Goal: Obtain resource: Obtain resource

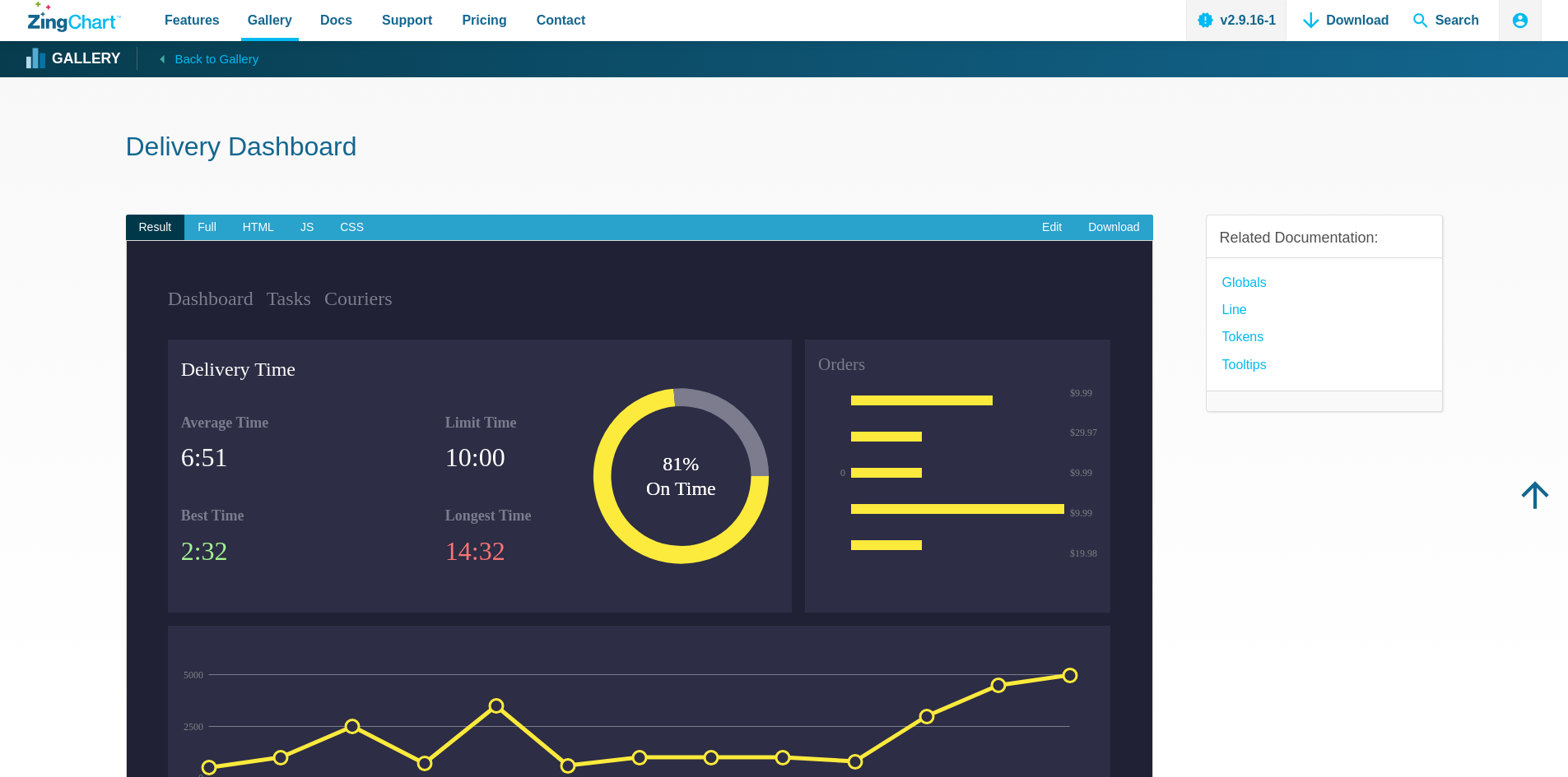
scroll to position [82, 0]
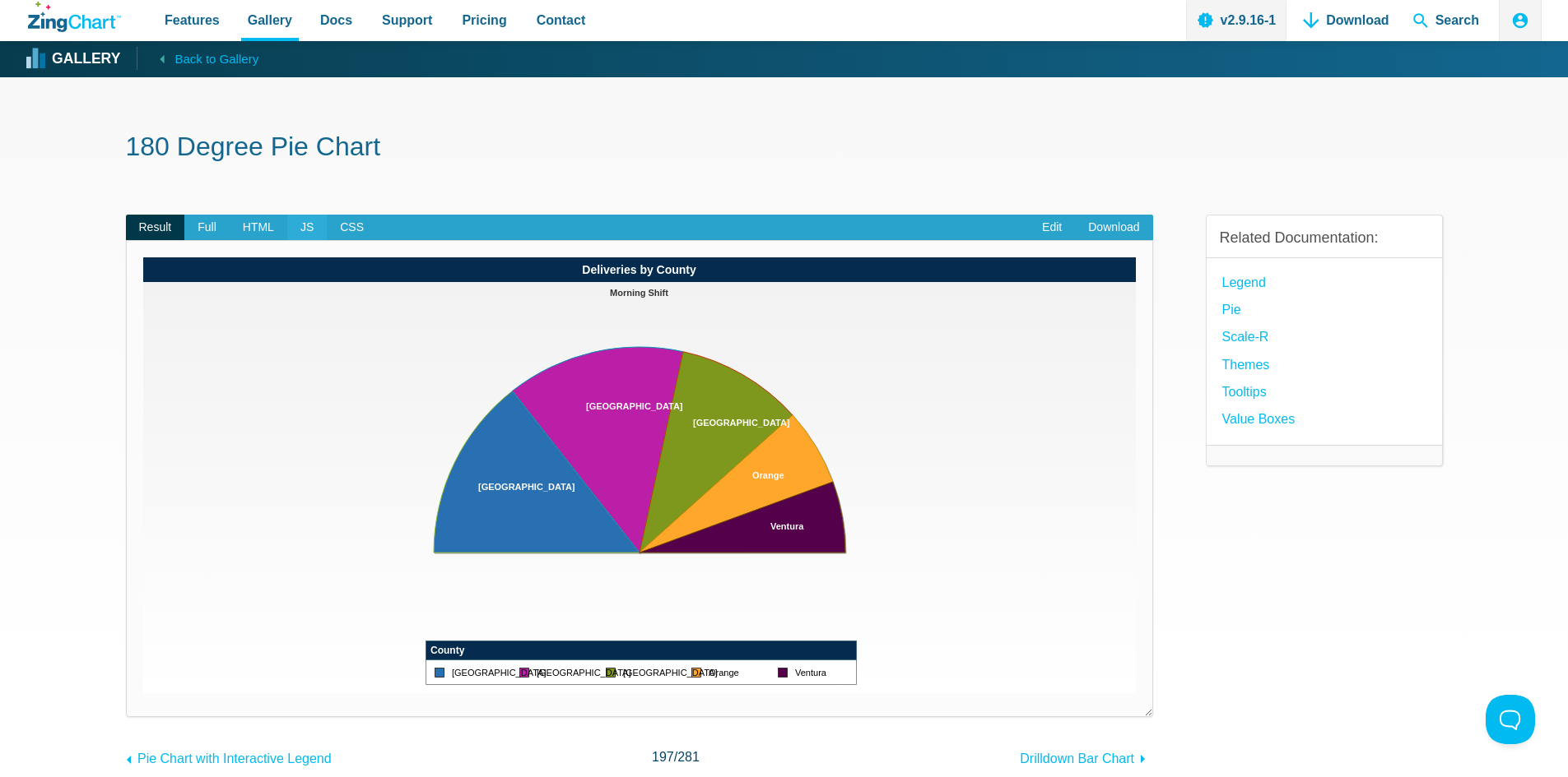
click at [306, 227] on span "JS" at bounding box center [307, 228] width 40 height 26
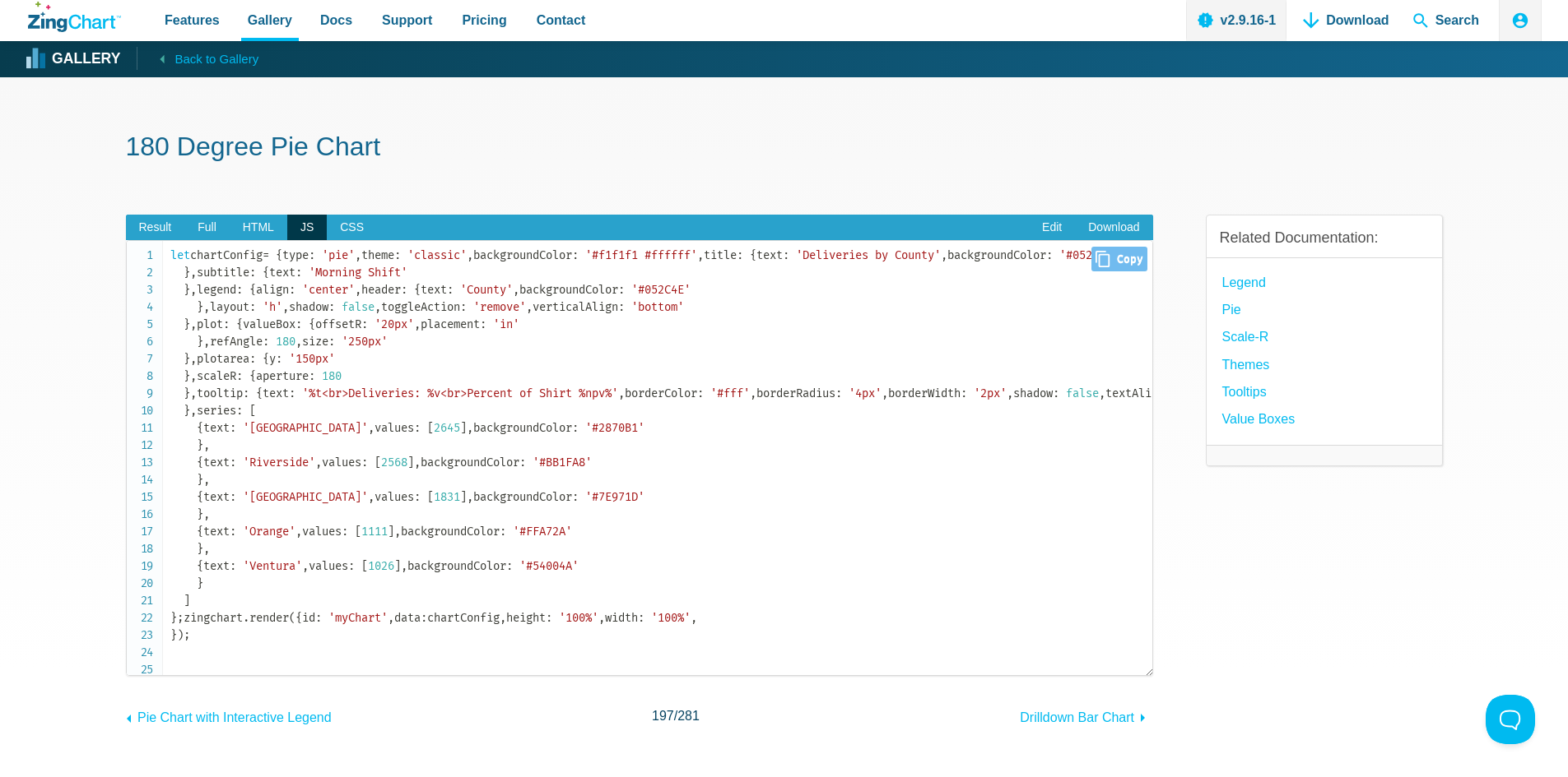
click at [492, 369] on code "let chartConfig = { type : 'pie' , theme : 'classic' , backgroundColor : '#f1f1…" at bounding box center [661, 445] width 982 height 398
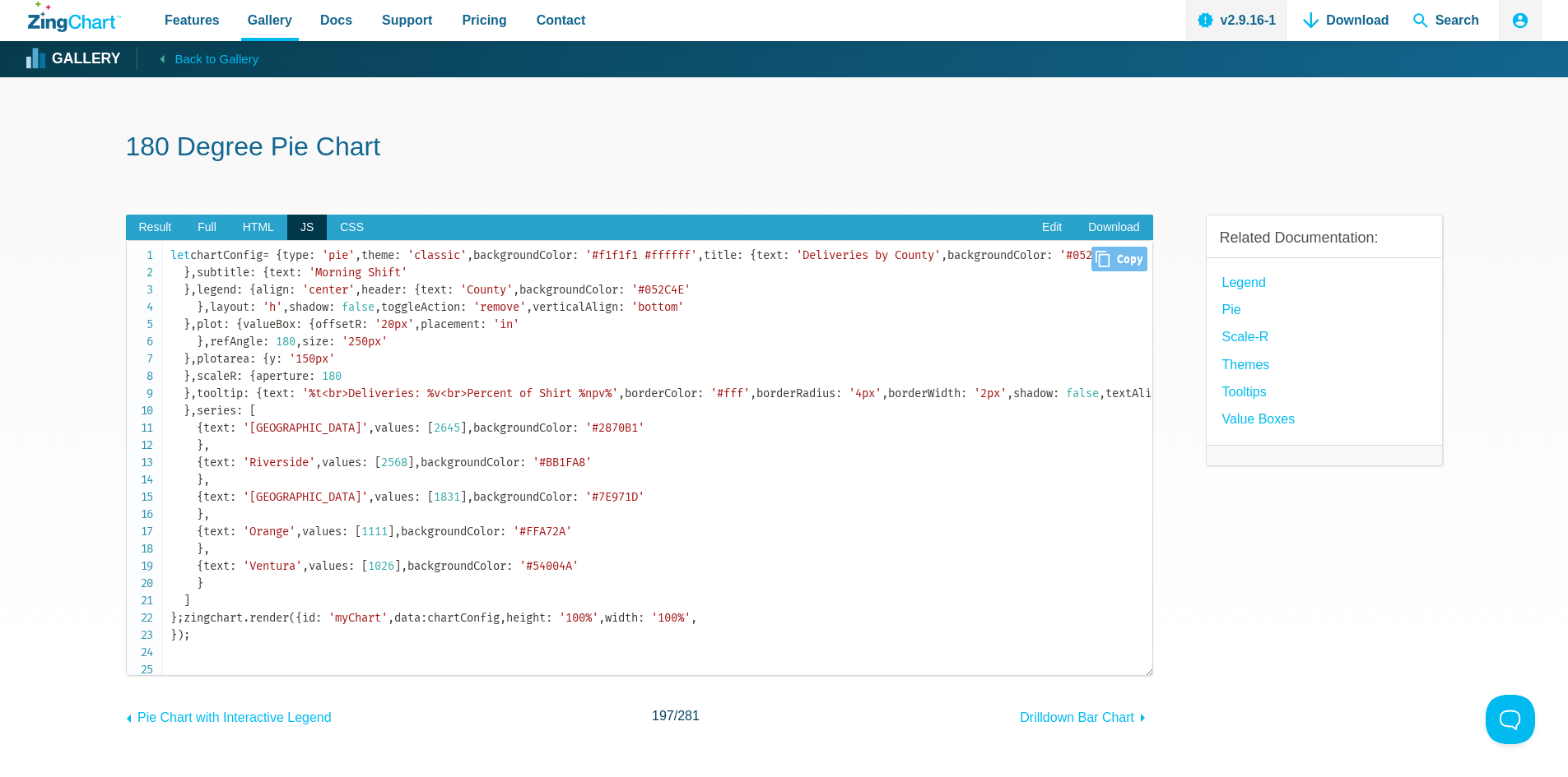
click at [796, 263] on span "'Deliveries by County'" at bounding box center [868, 255] width 145 height 14
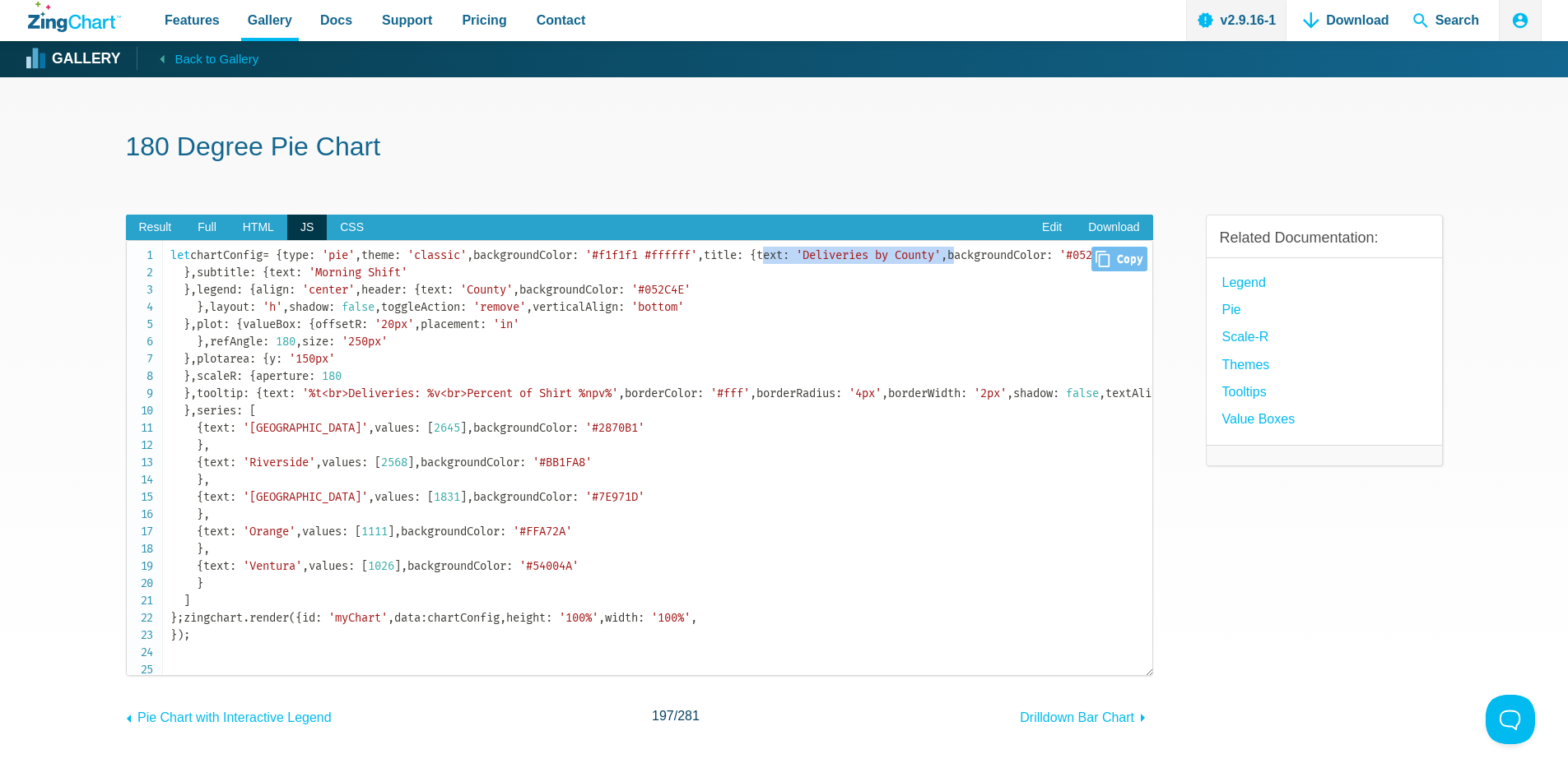
click at [796, 263] on span "'Deliveries by County'" at bounding box center [868, 255] width 145 height 14
click at [194, 258] on code "let chartConfig = { type : 'pie' , theme : 'classic' , backgroundColor : '#f1f1…" at bounding box center [661, 445] width 982 height 398
click at [1102, 267] on span "Close Copy" at bounding box center [1118, 259] width 55 height 25
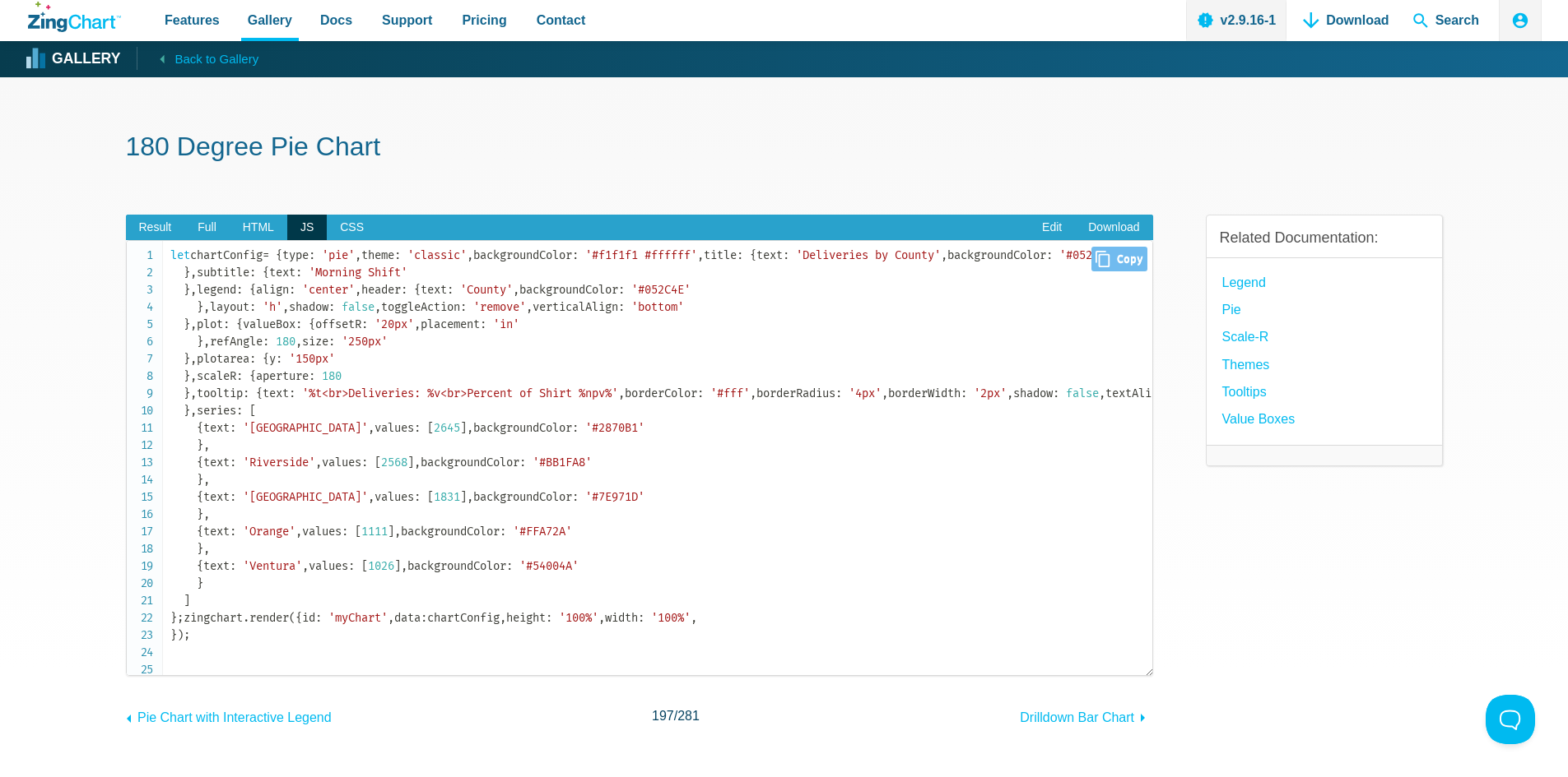
type input "let chartConfig = { type: 'pie', theme: 'classic', backgroundColor: '#f1f1f1 #f…"
click at [456, 417] on code "let chartConfig = { type : 'pie' , theme : 'classic' , backgroundColor : '#f1f1…" at bounding box center [661, 445] width 982 height 398
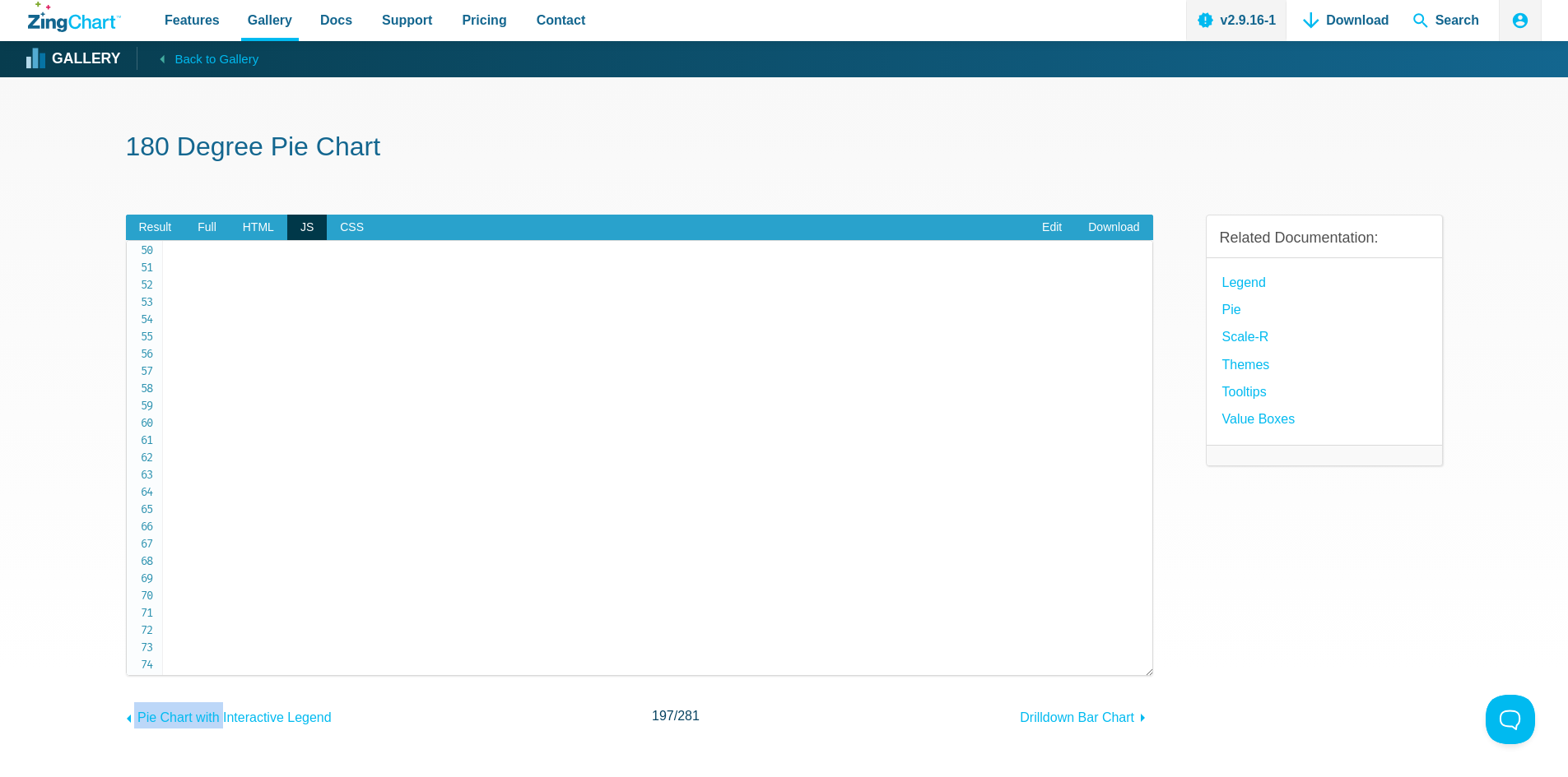
scroll to position [942, 0]
drag, startPoint x: 170, startPoint y: 256, endPoint x: 231, endPoint y: 658, distance: 406.6
copy code "let chartConfig = { type : 'pie' , theme : 'classic' , backgroundColor : '#f1f1…"
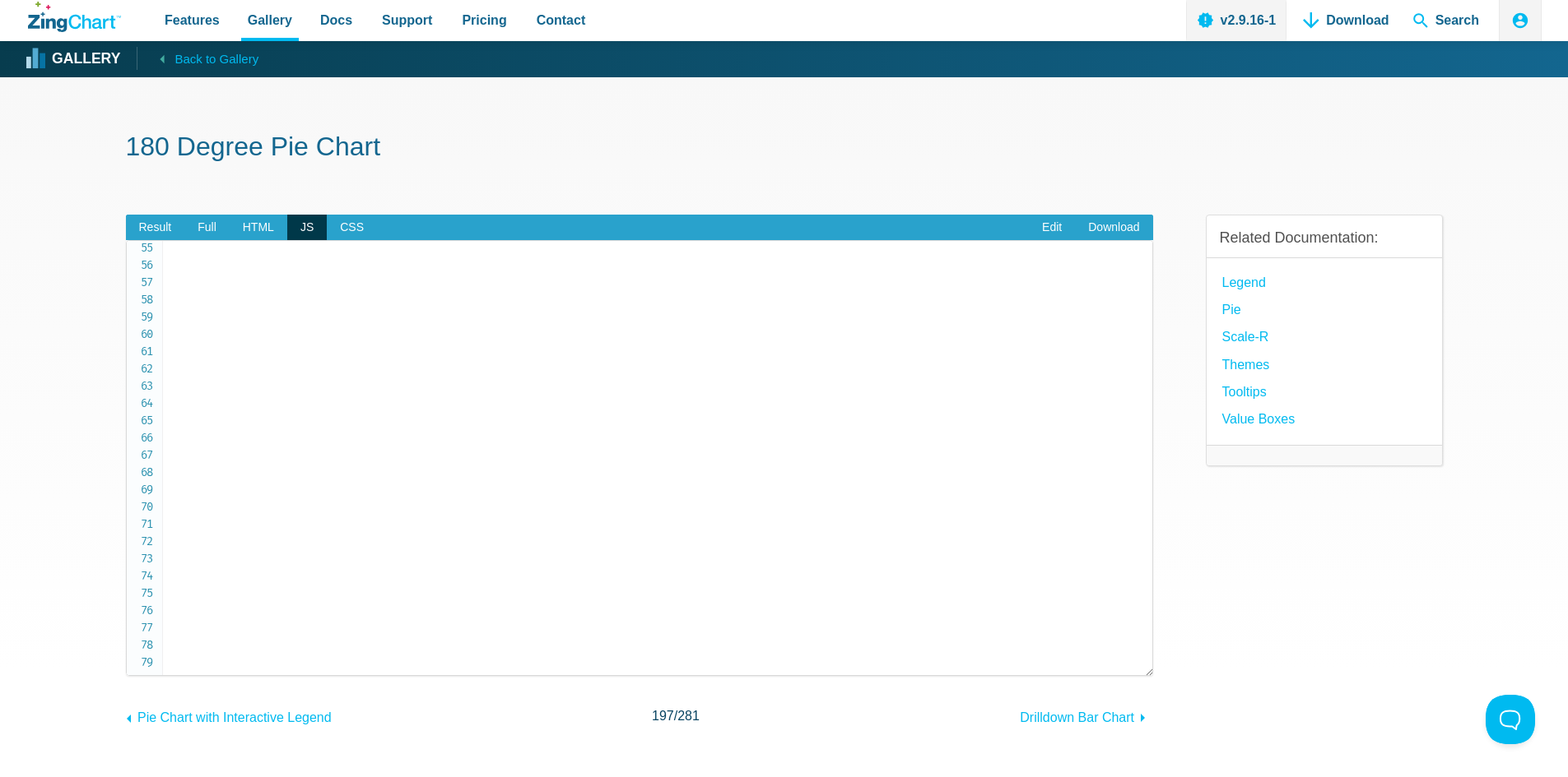
click at [847, 129] on div "180 Degree Pie Chart Result Full HTML JS CSS Edit Download Powered by ZingChart…" at bounding box center [784, 500] width 1317 height 845
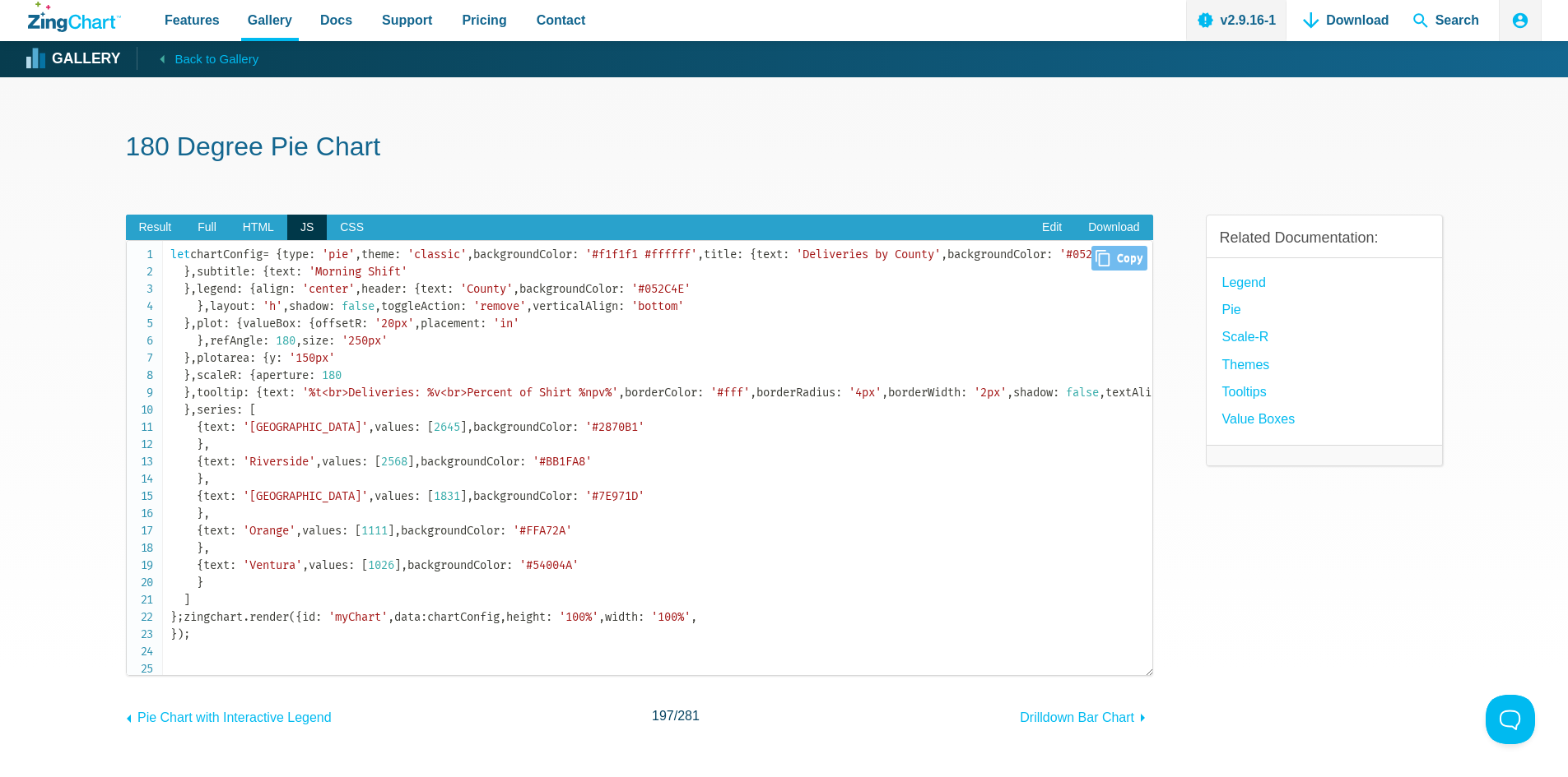
scroll to position [0, 0]
click at [156, 226] on span "Result" at bounding box center [156, 228] width 59 height 26
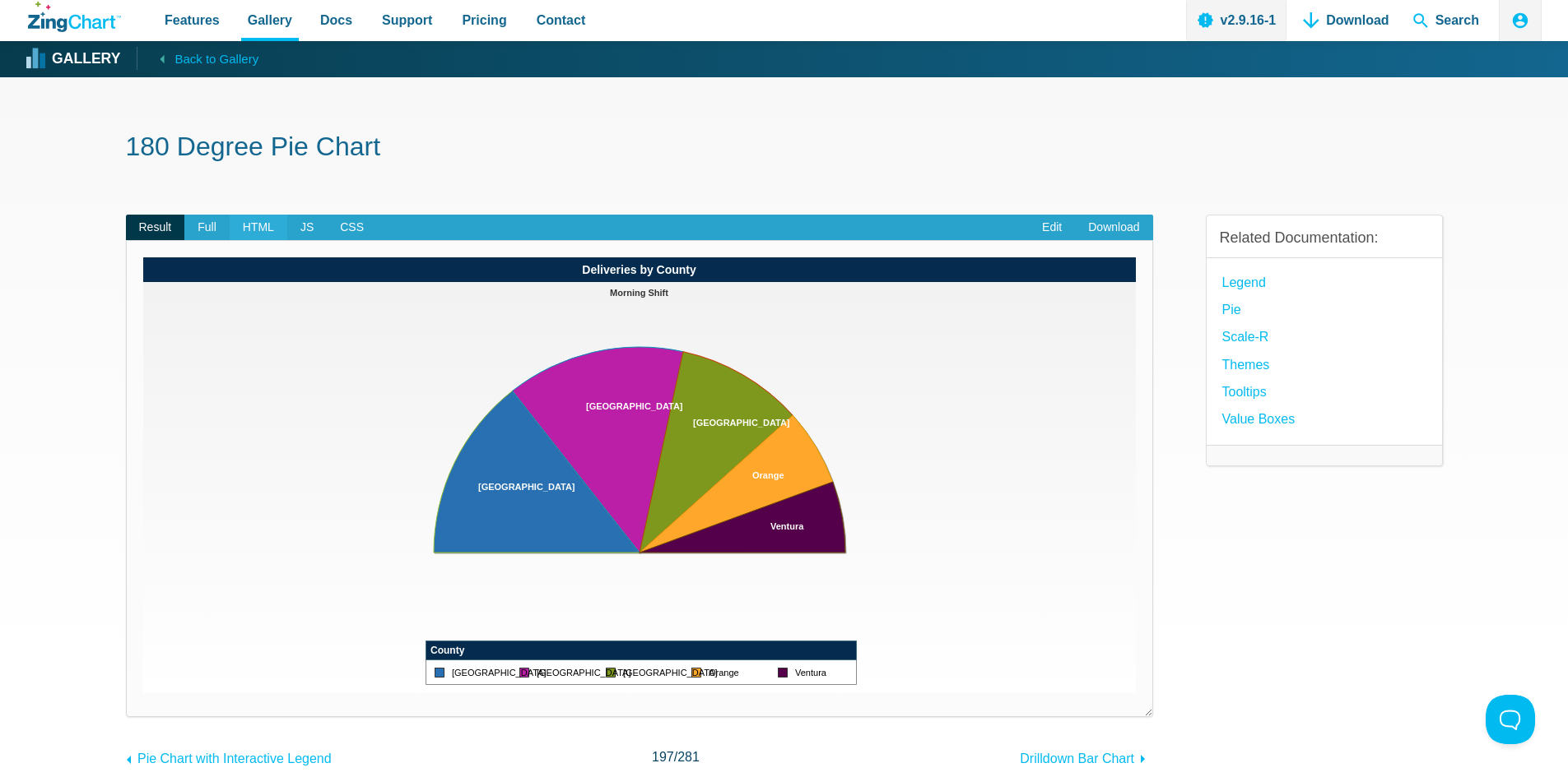
click at [250, 227] on span "HTML" at bounding box center [259, 228] width 58 height 26
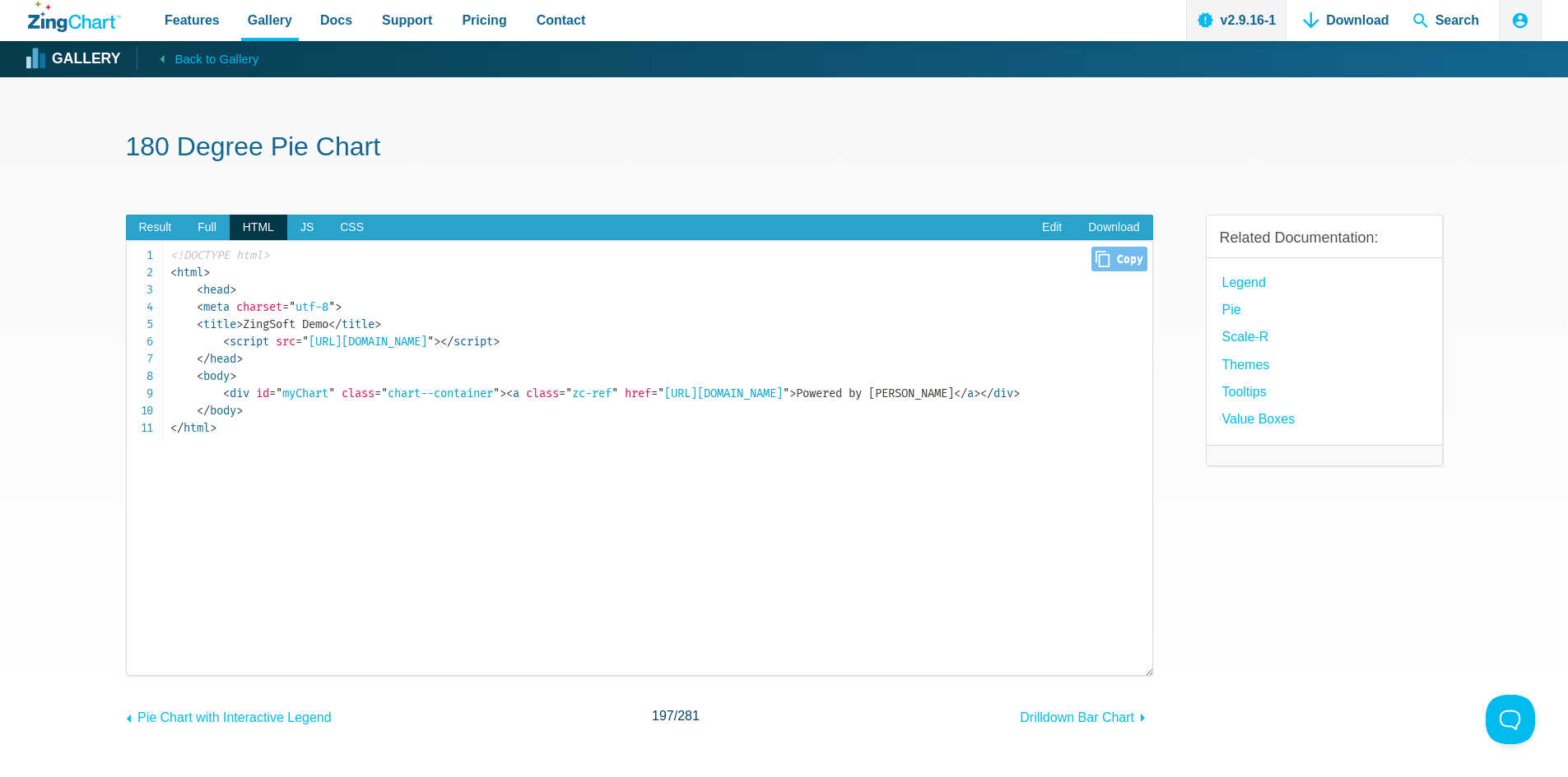
click at [231, 469] on pre "<!DOCTYPE html> < html > < head > < meta charset = " utf-8 " > < title > ZingSo…" at bounding box center [639, 458] width 1027 height 436
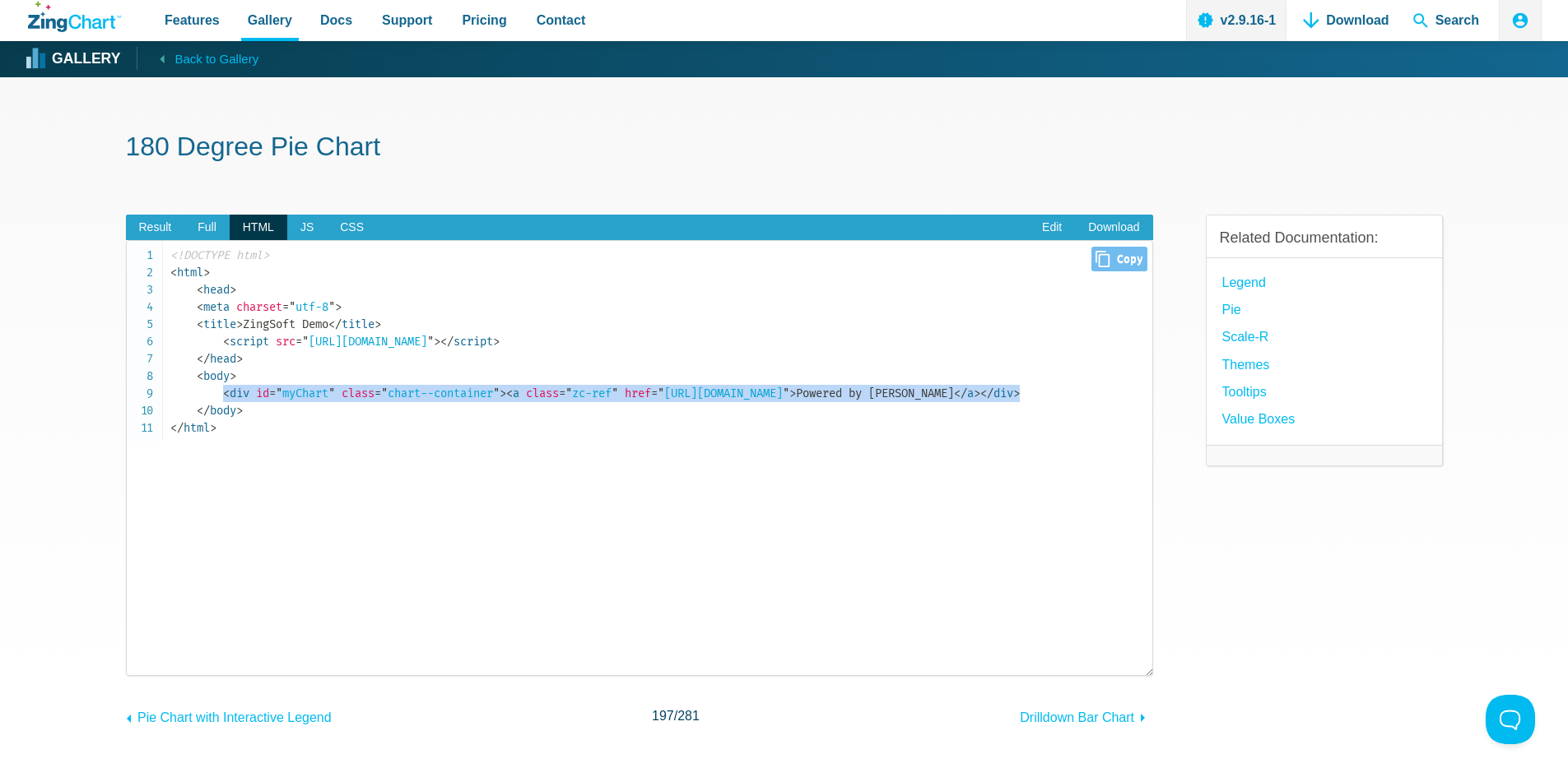
drag, startPoint x: 221, startPoint y: 395, endPoint x: 1132, endPoint y: 393, distance: 911.0
click at [1132, 393] on code "<!DOCTYPE html> < html > < head > < meta charset = " utf-8 " > < title > ZingSo…" at bounding box center [661, 342] width 982 height 190
copy code "< div id = " myChart " class = " chart--container " > < a class = " zc-ref " hr…"
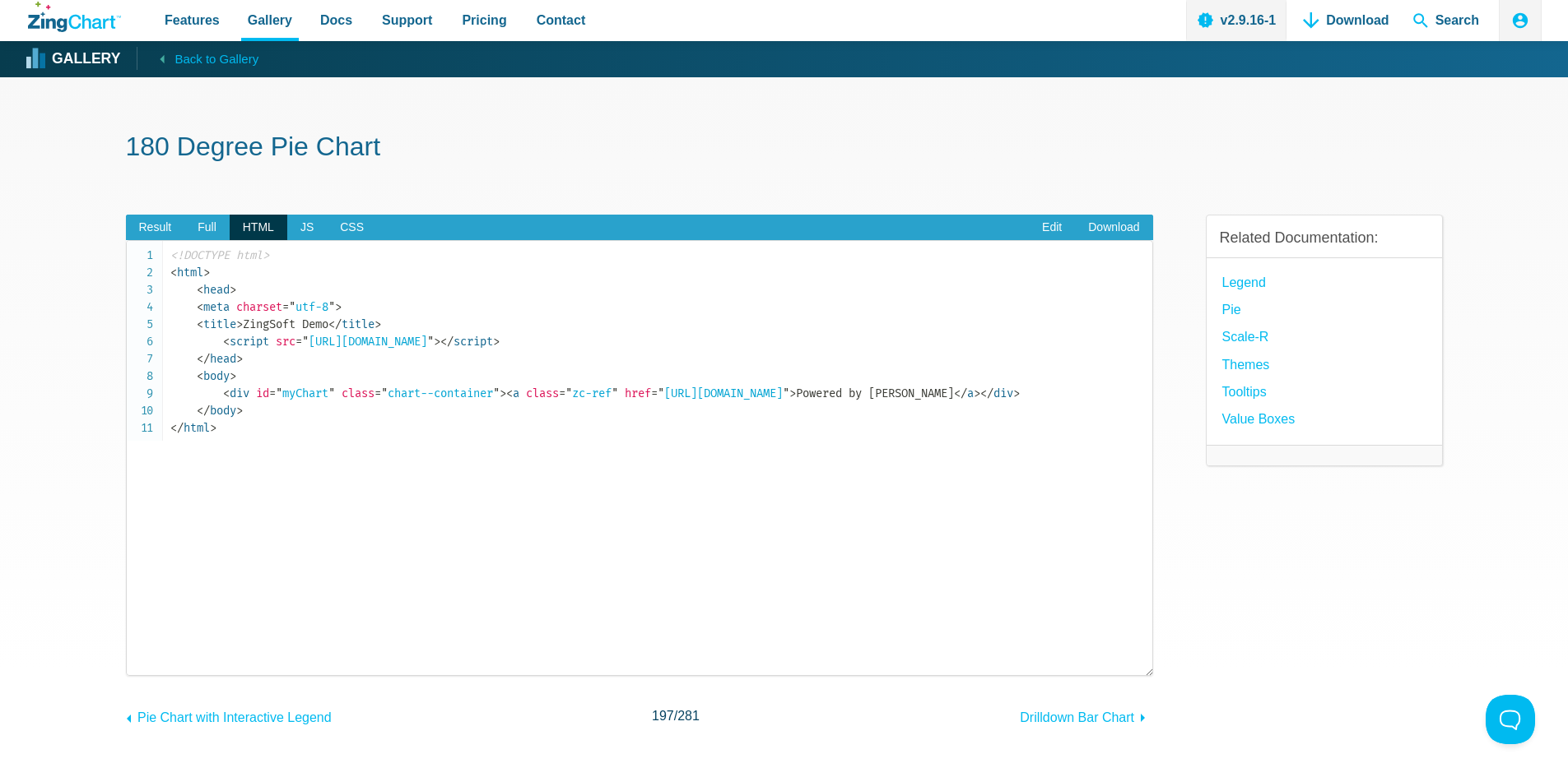
click at [1185, 607] on div "Result Full HTML JS CSS Edit Download Powered by ZingChart Deliveries by County…" at bounding box center [784, 459] width 1317 height 542
